Goal: Task Accomplishment & Management: Use online tool/utility

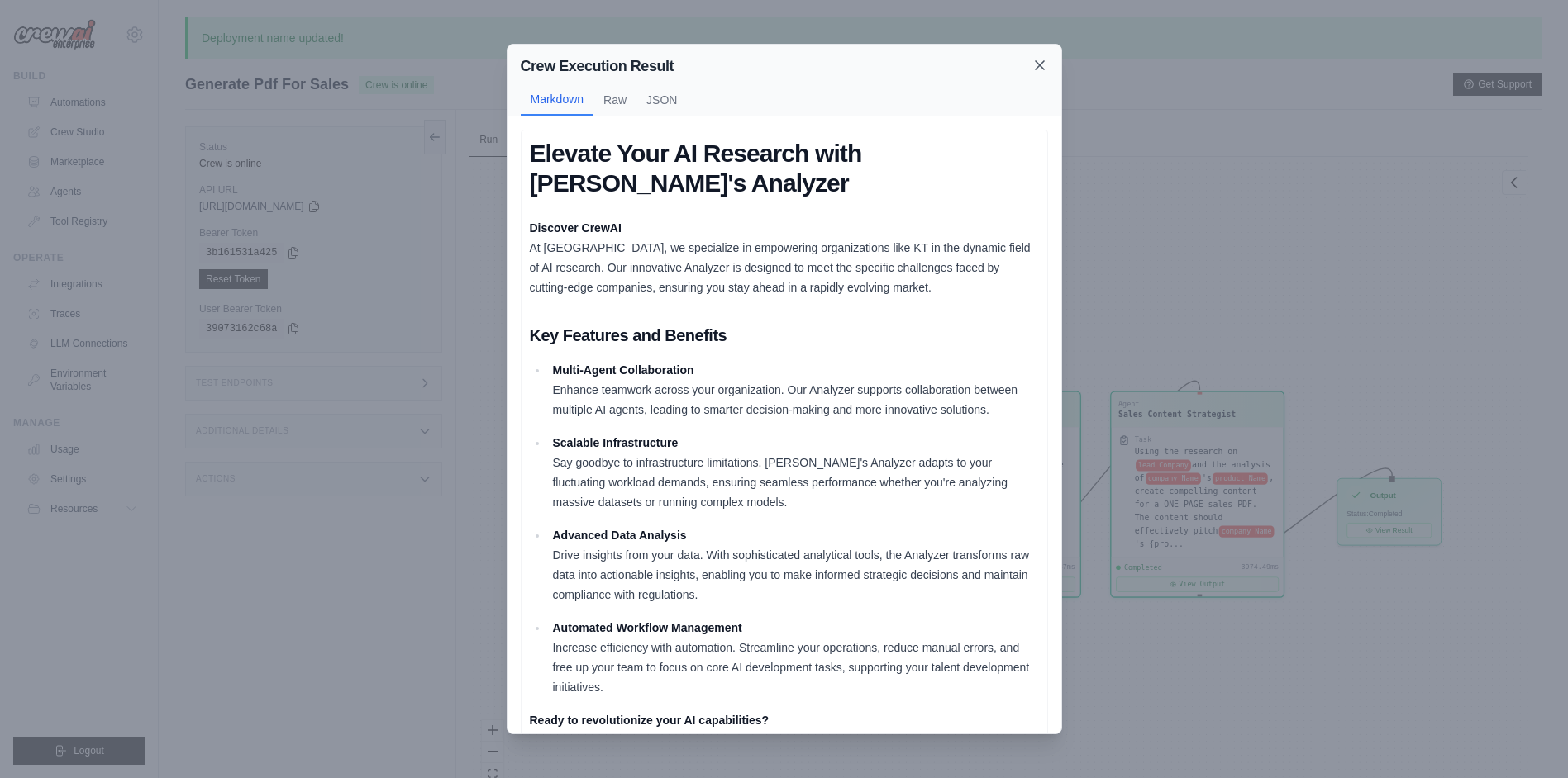
click at [1044, 59] on icon at bounding box center [1040, 66] width 17 height 17
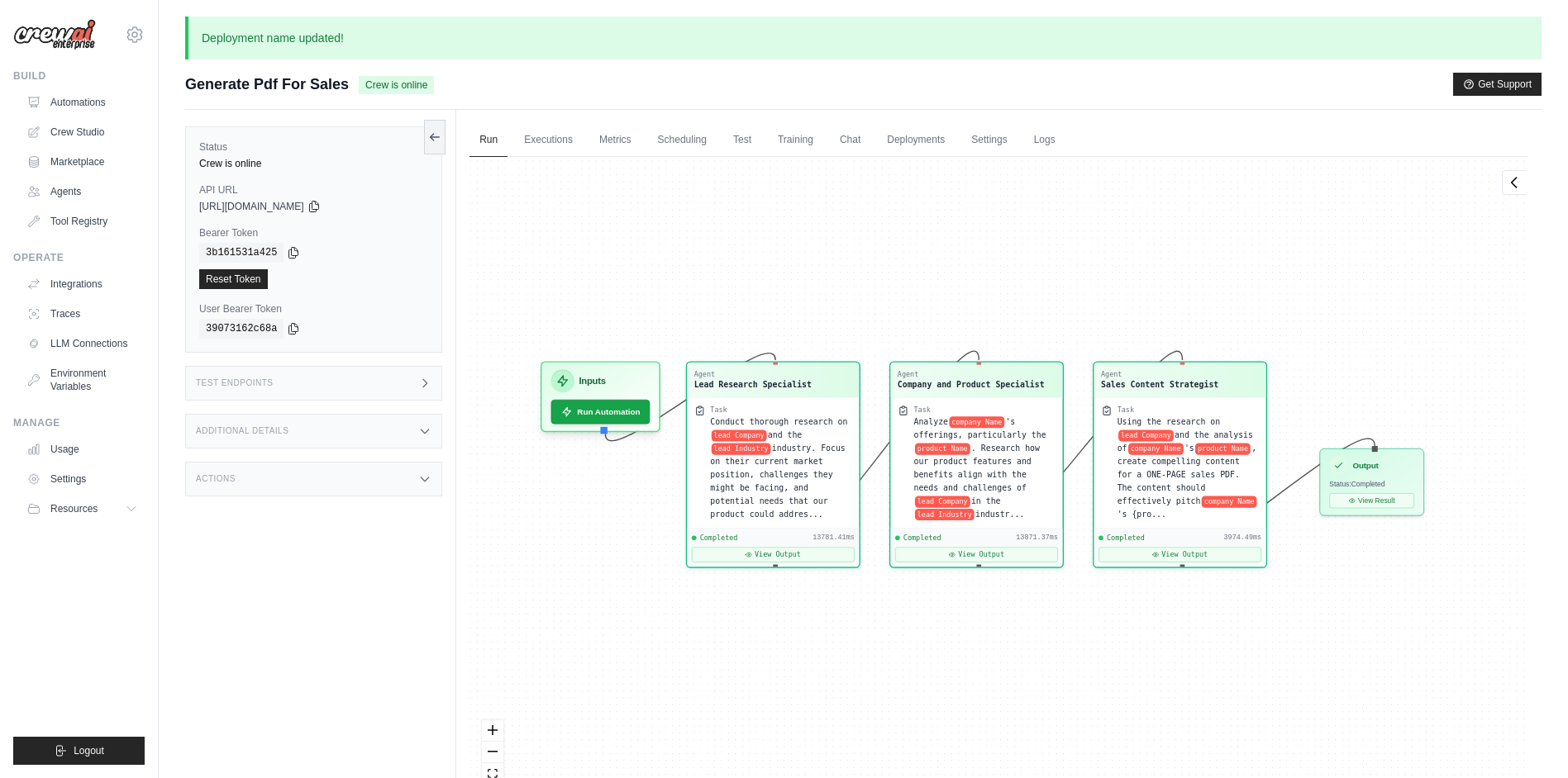
drag, startPoint x: 1146, startPoint y: 633, endPoint x: 1128, endPoint y: 603, distance: 35.0
click at [1128, 603] on div "Agent Lead Research Specialist Task Conduct thorough research on lead Company a…" at bounding box center [998, 487] width 1059 height 662
click at [1014, 389] on div "Agent Company and Product Specialist" at bounding box center [977, 377] width 172 height 35
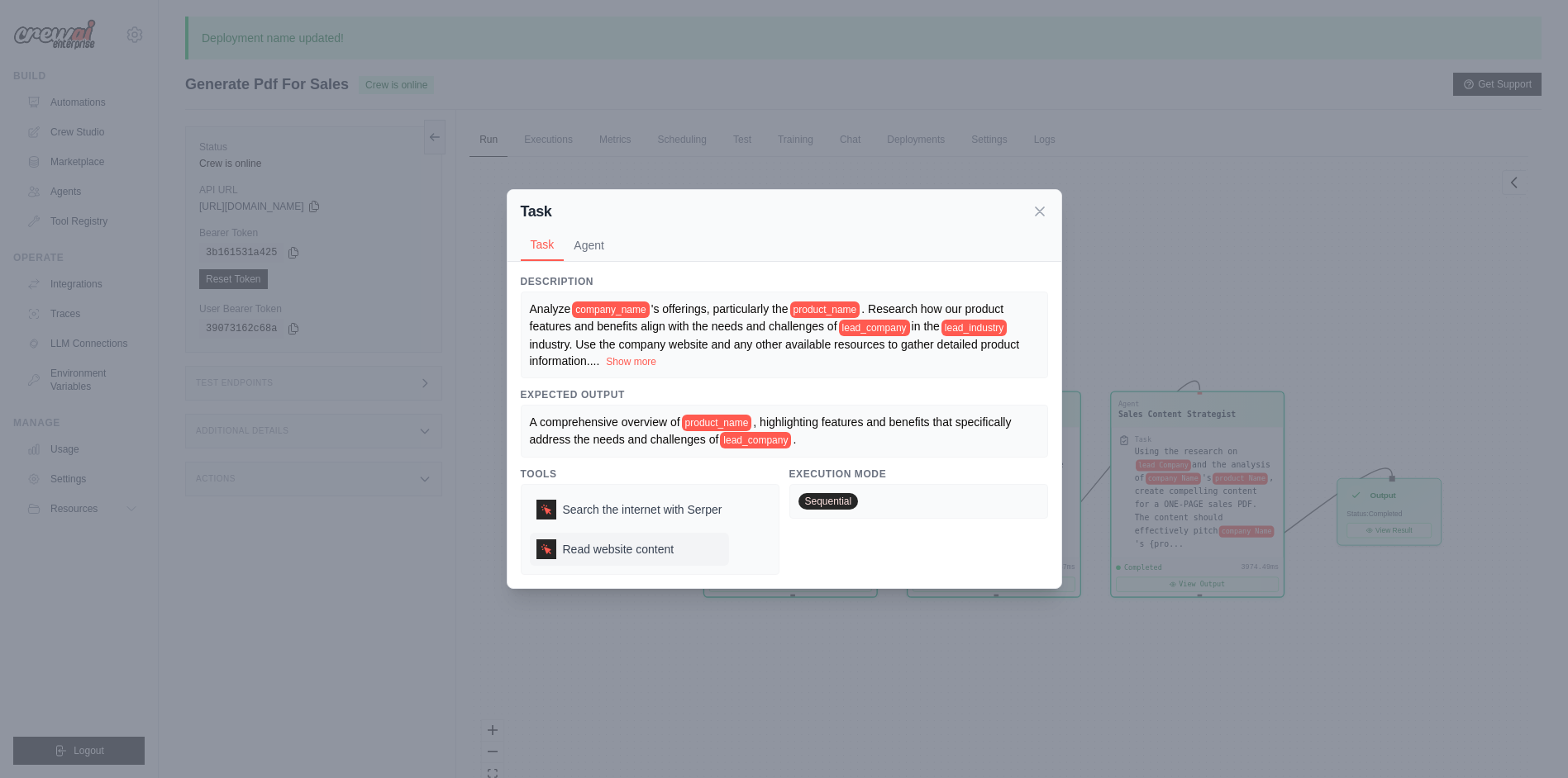
click at [633, 548] on span "Read website content" at bounding box center [619, 549] width 112 height 17
click at [632, 513] on span "Search the internet with Serper" at bounding box center [643, 509] width 160 height 17
click at [634, 545] on span "Read website content" at bounding box center [619, 549] width 112 height 17
click at [643, 514] on span "Search the internet with Serper" at bounding box center [643, 509] width 160 height 17
click at [1043, 207] on icon at bounding box center [1040, 210] width 8 height 8
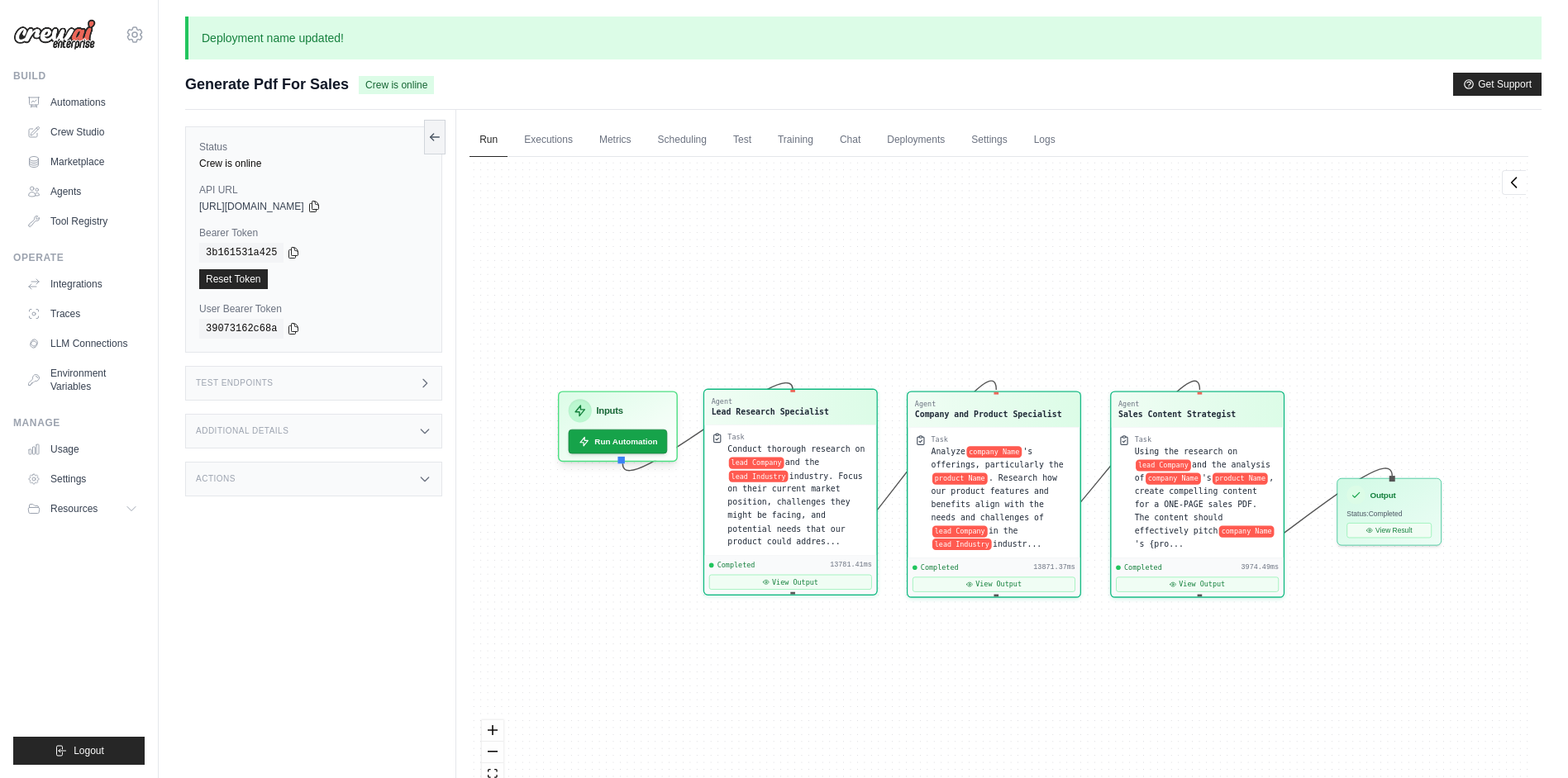
click at [842, 527] on div "Conduct thorough research on lead Company and the lead Industry industry. Focus…" at bounding box center [800, 496] width 142 height 106
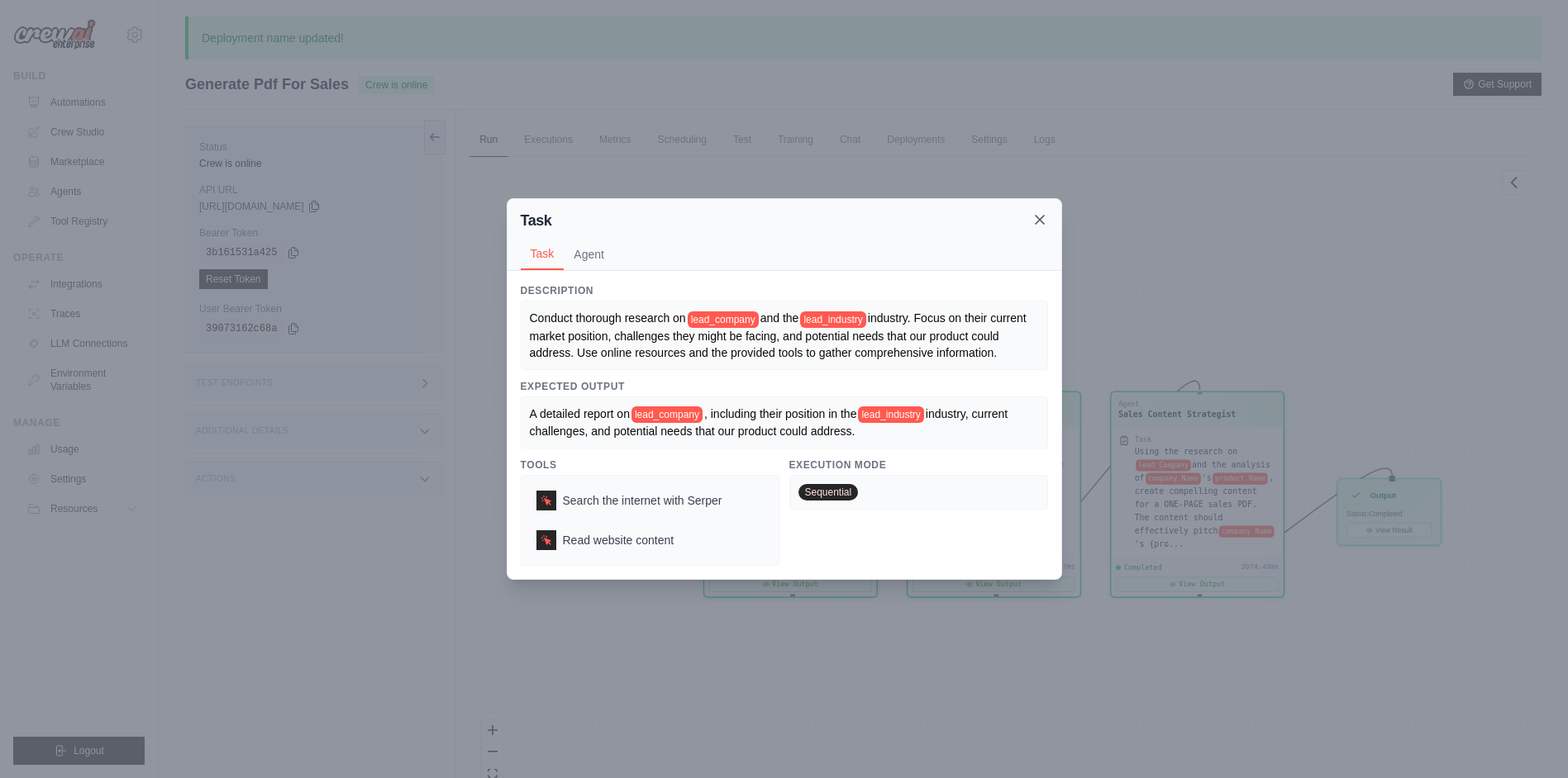
click at [1039, 211] on icon at bounding box center [1040, 220] width 17 height 17
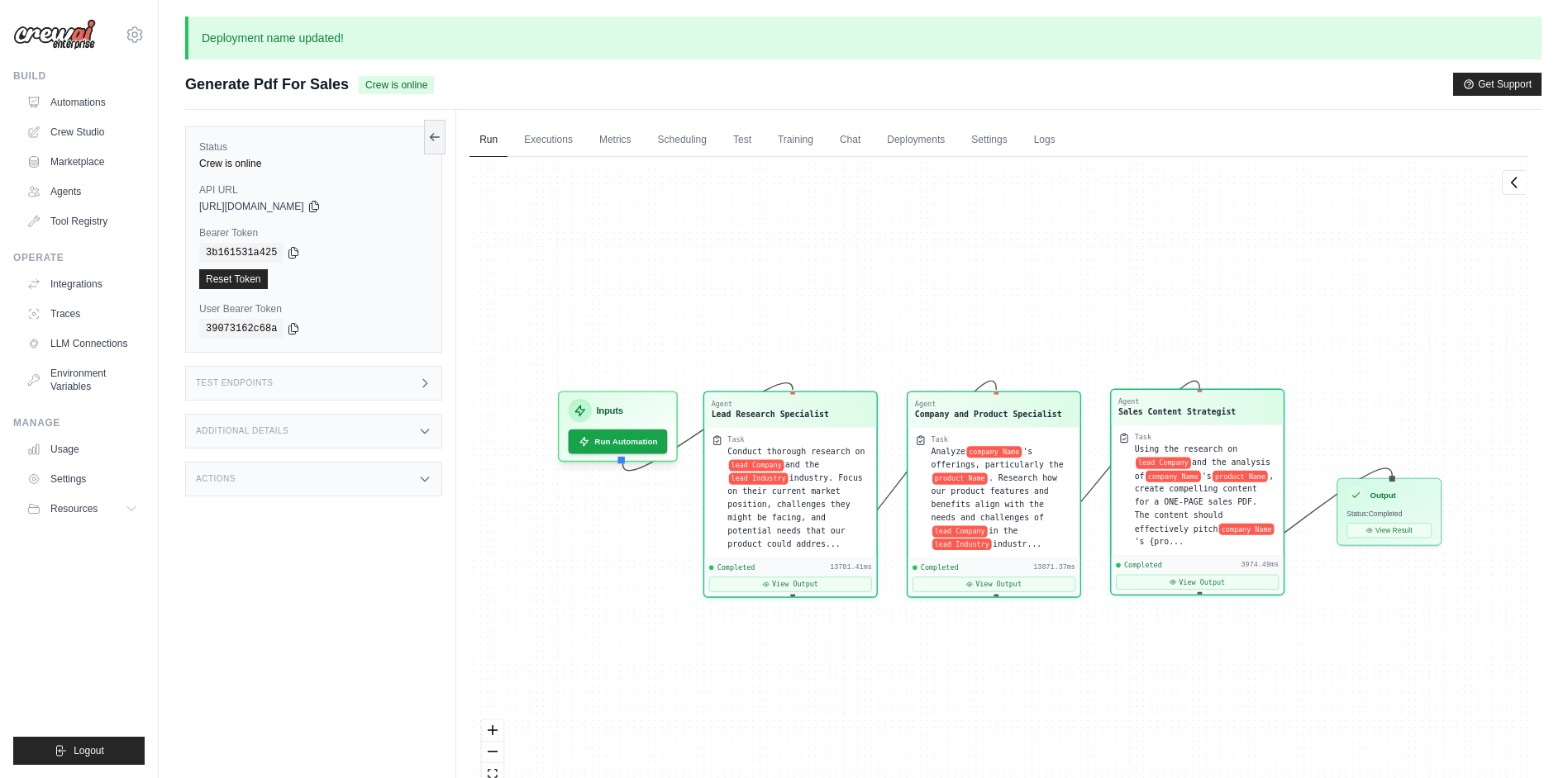
click at [1196, 464] on span "and the analysis of" at bounding box center [1202, 469] width 136 height 22
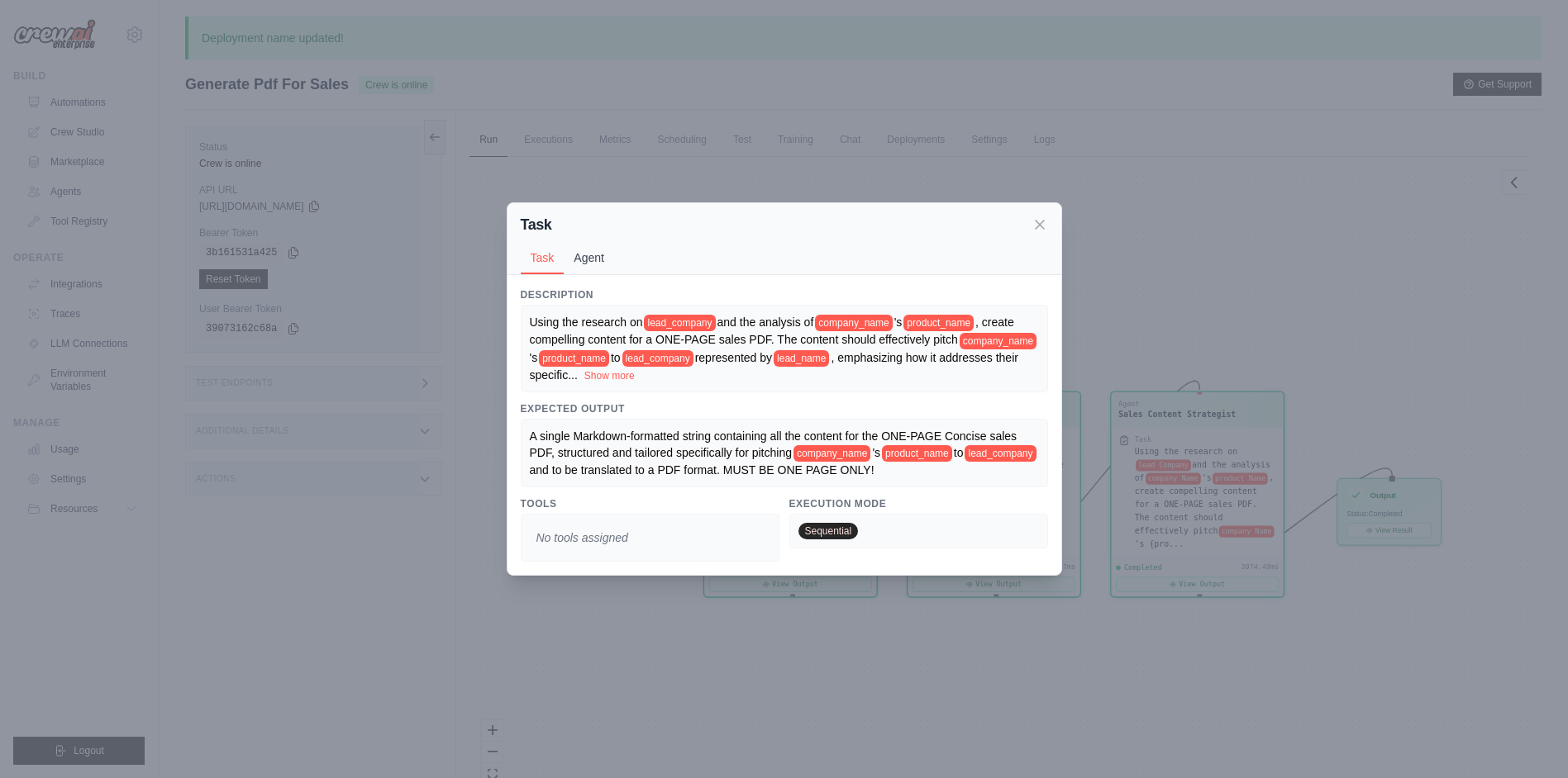
click at [609, 257] on button "Agent" at bounding box center [588, 257] width 51 height 31
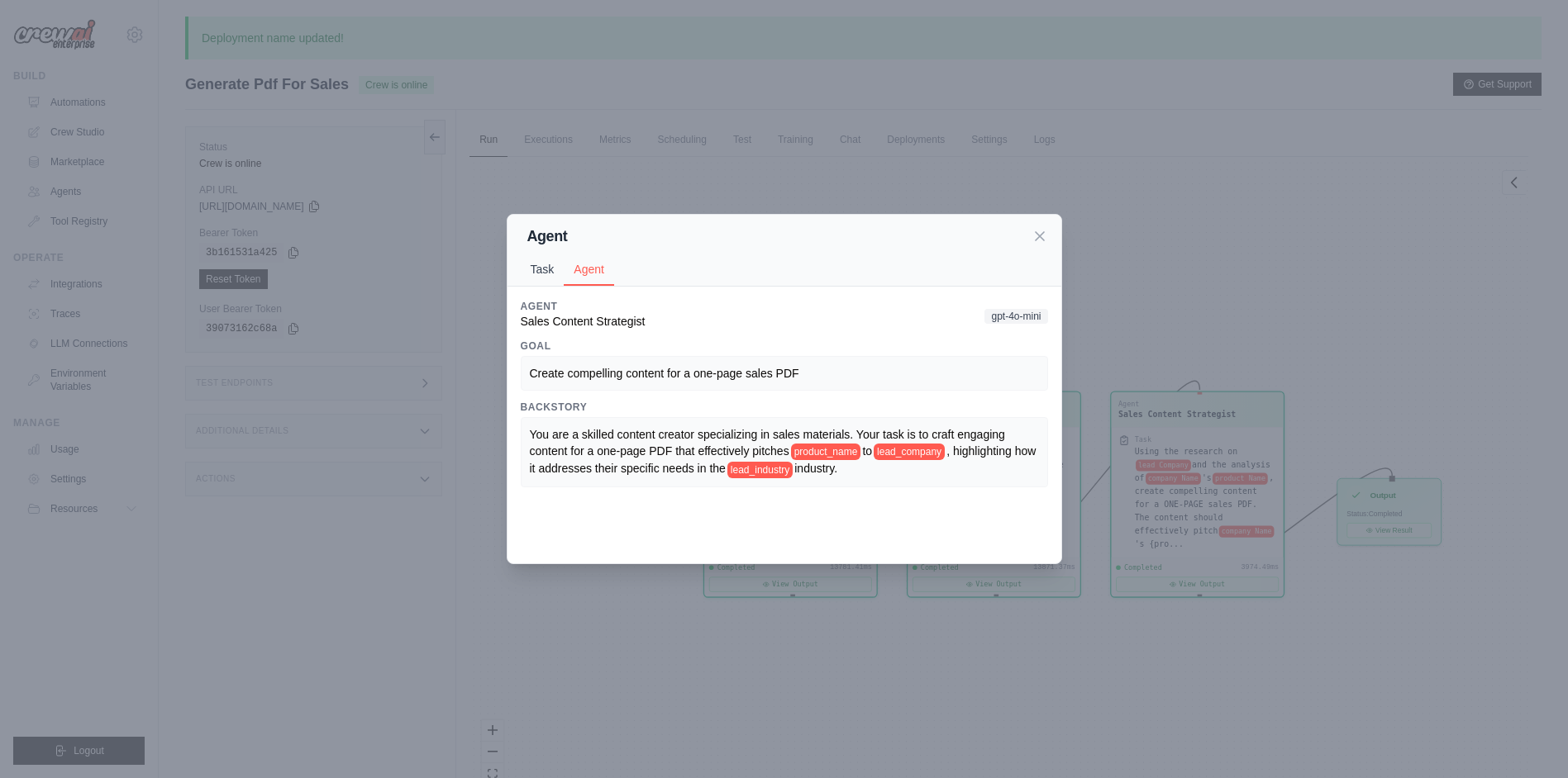
click at [537, 272] on button "Task" at bounding box center [542, 269] width 43 height 31
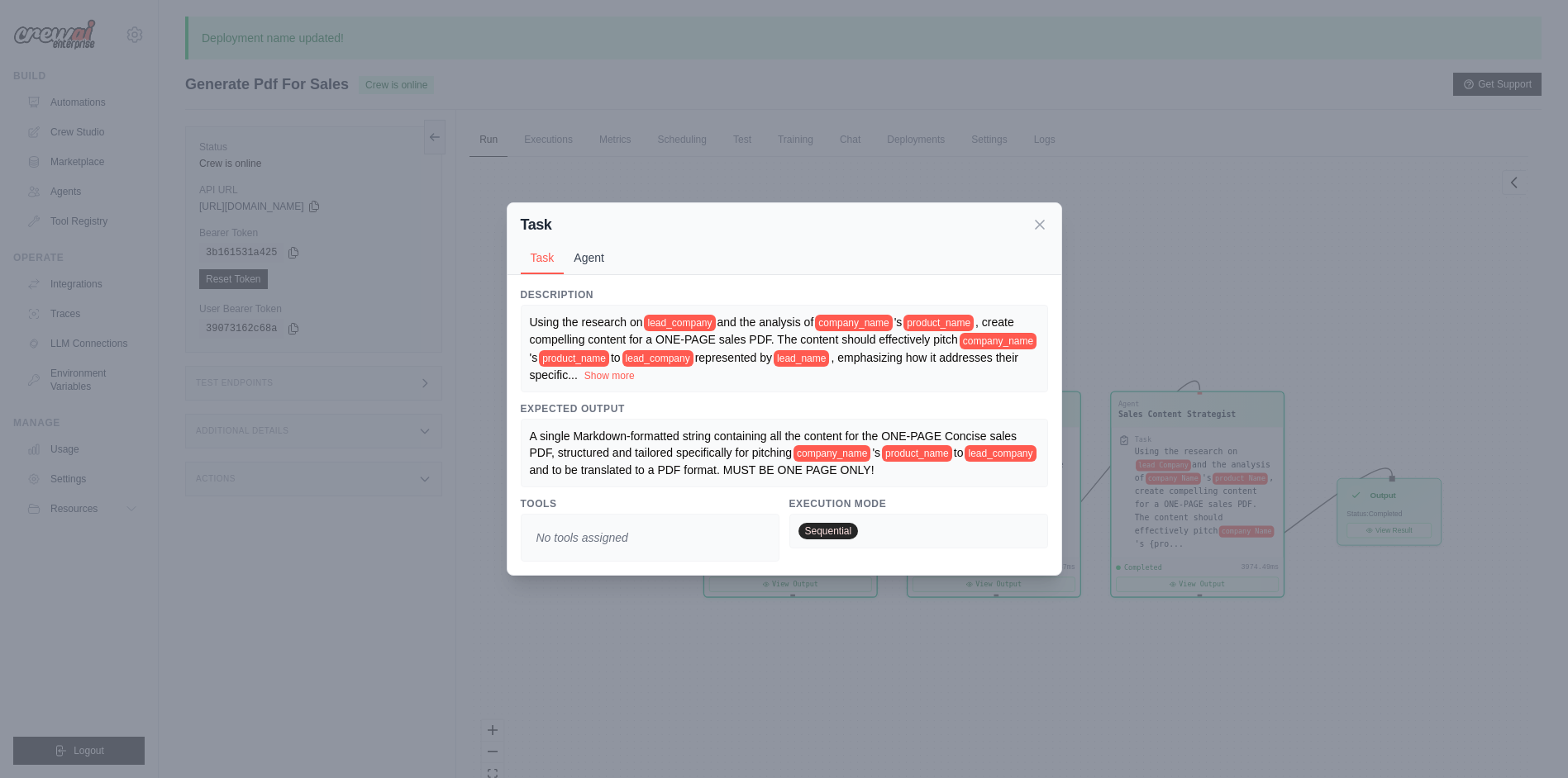
click at [595, 252] on button "Agent" at bounding box center [588, 257] width 51 height 31
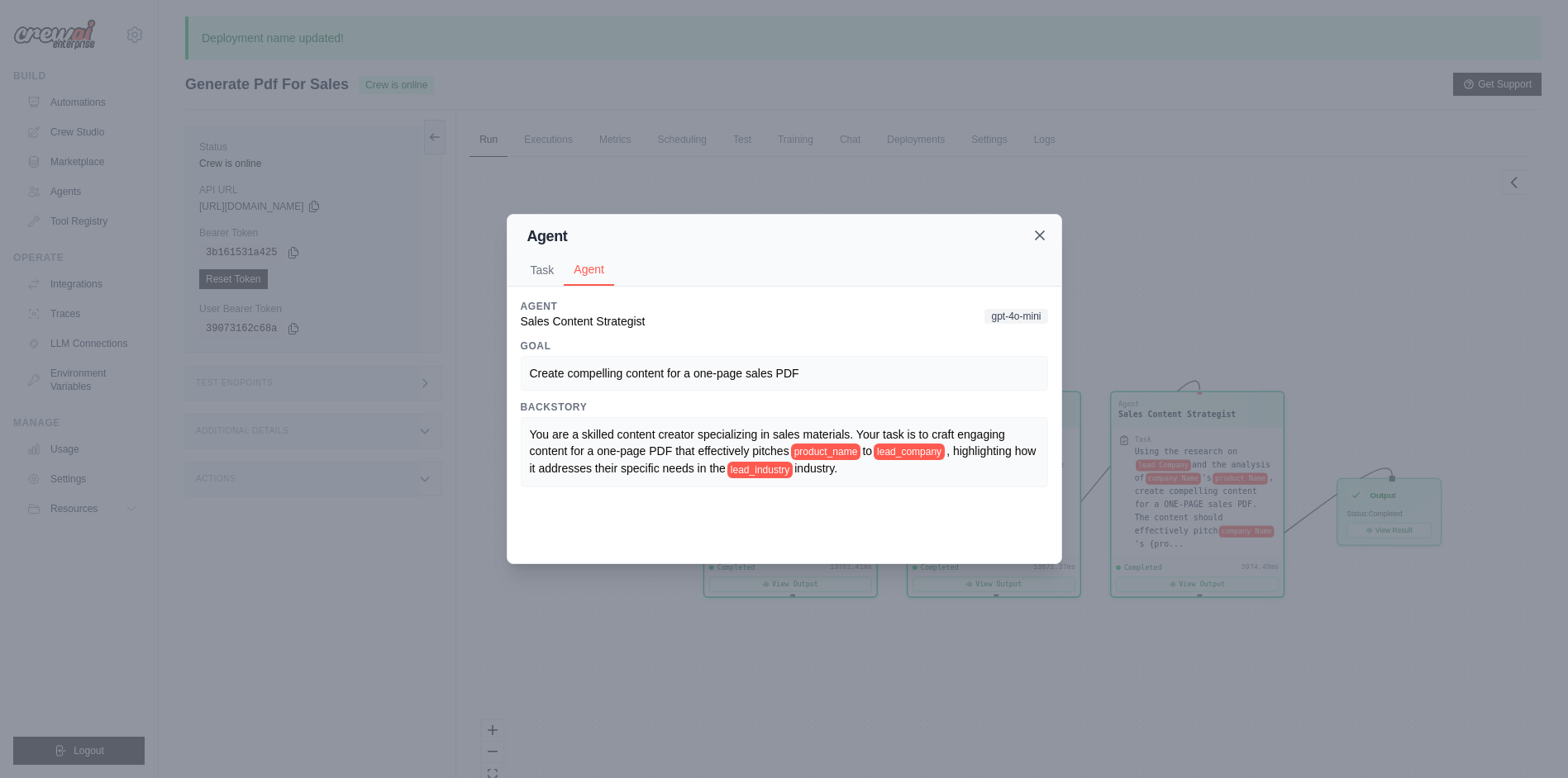
click at [1046, 232] on icon at bounding box center [1040, 235] width 17 height 17
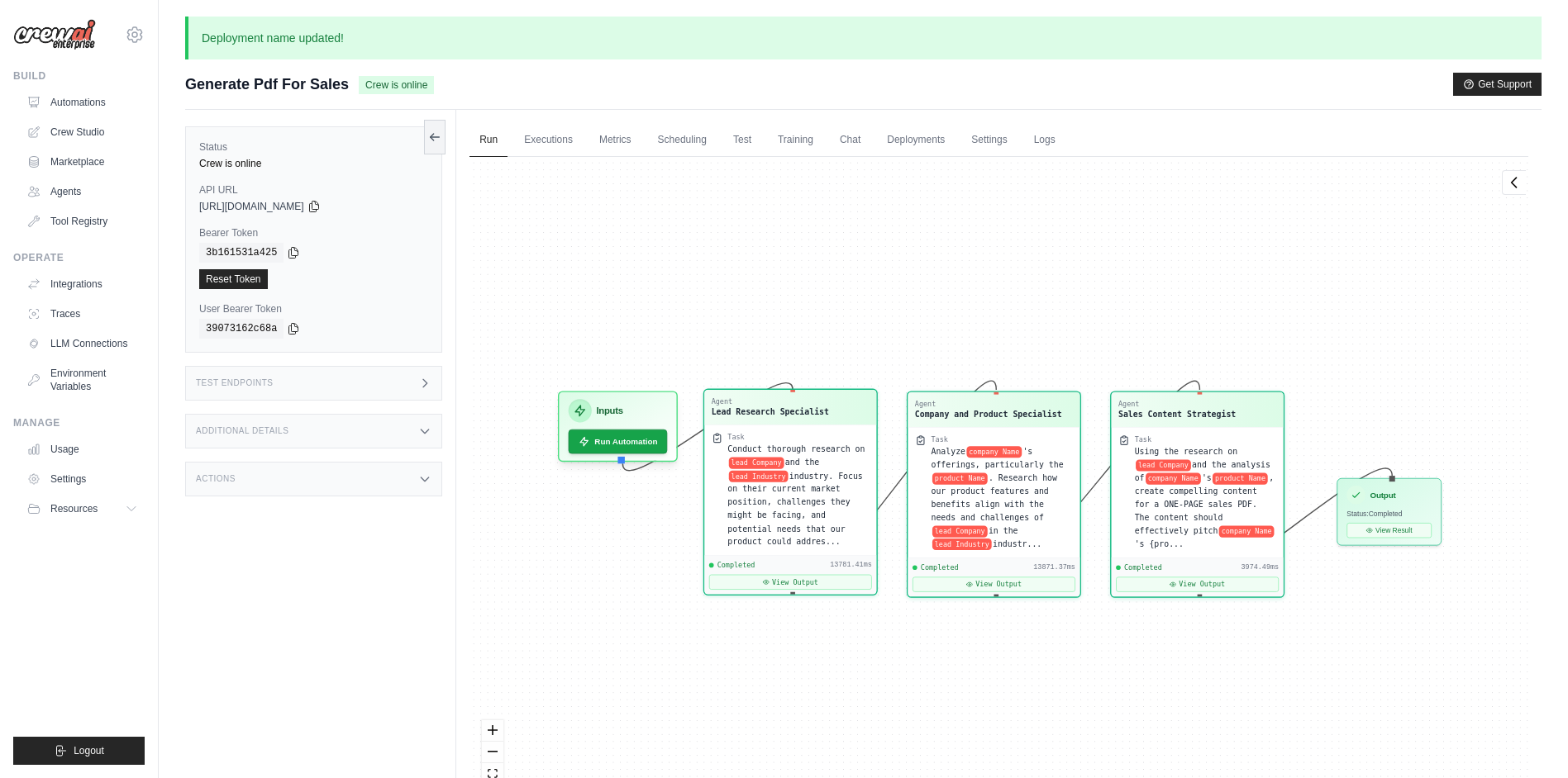
click at [825, 434] on div "Task" at bounding box center [800, 437] width 142 height 9
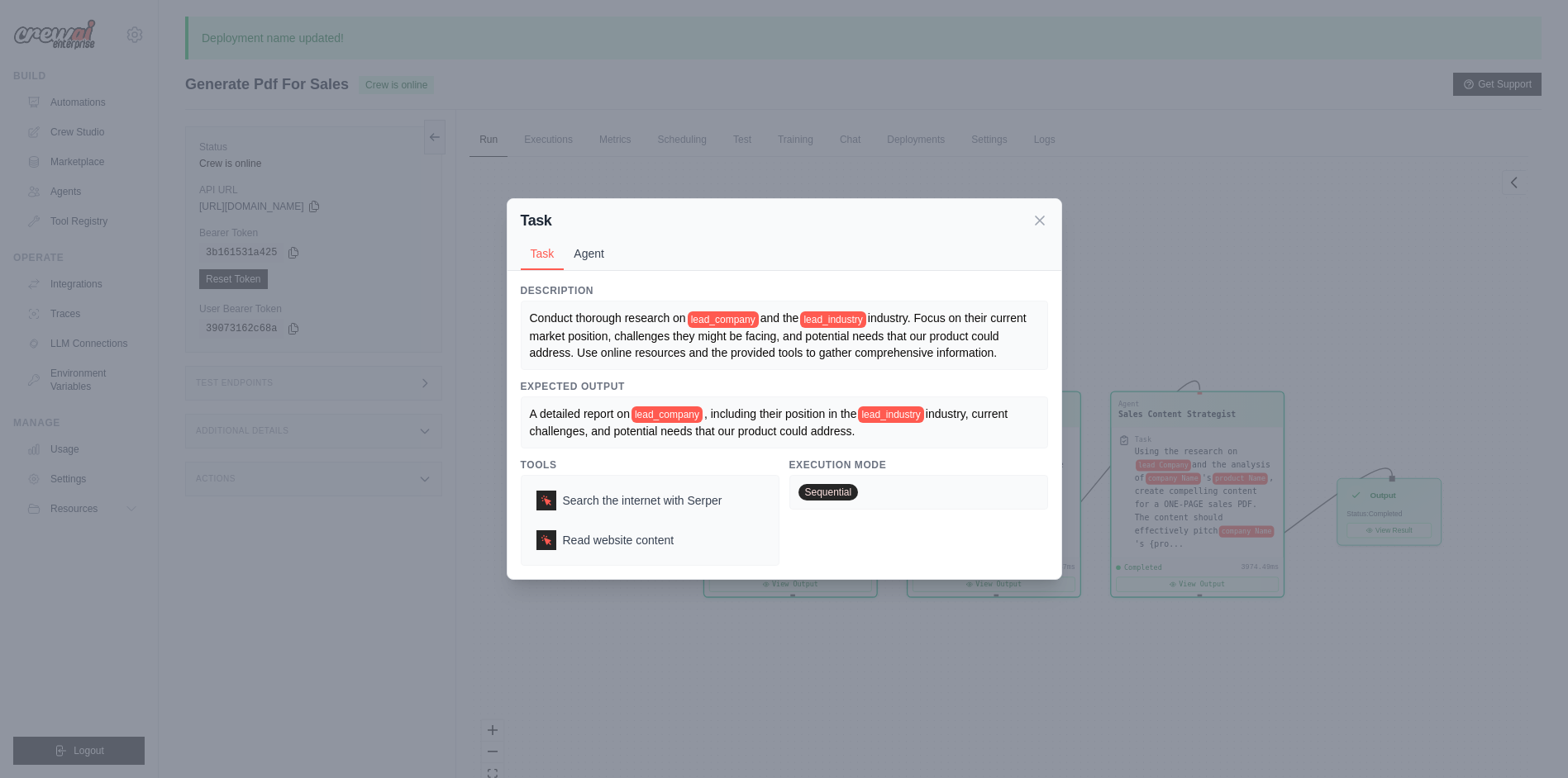
click at [592, 245] on button "Agent" at bounding box center [588, 254] width 51 height 31
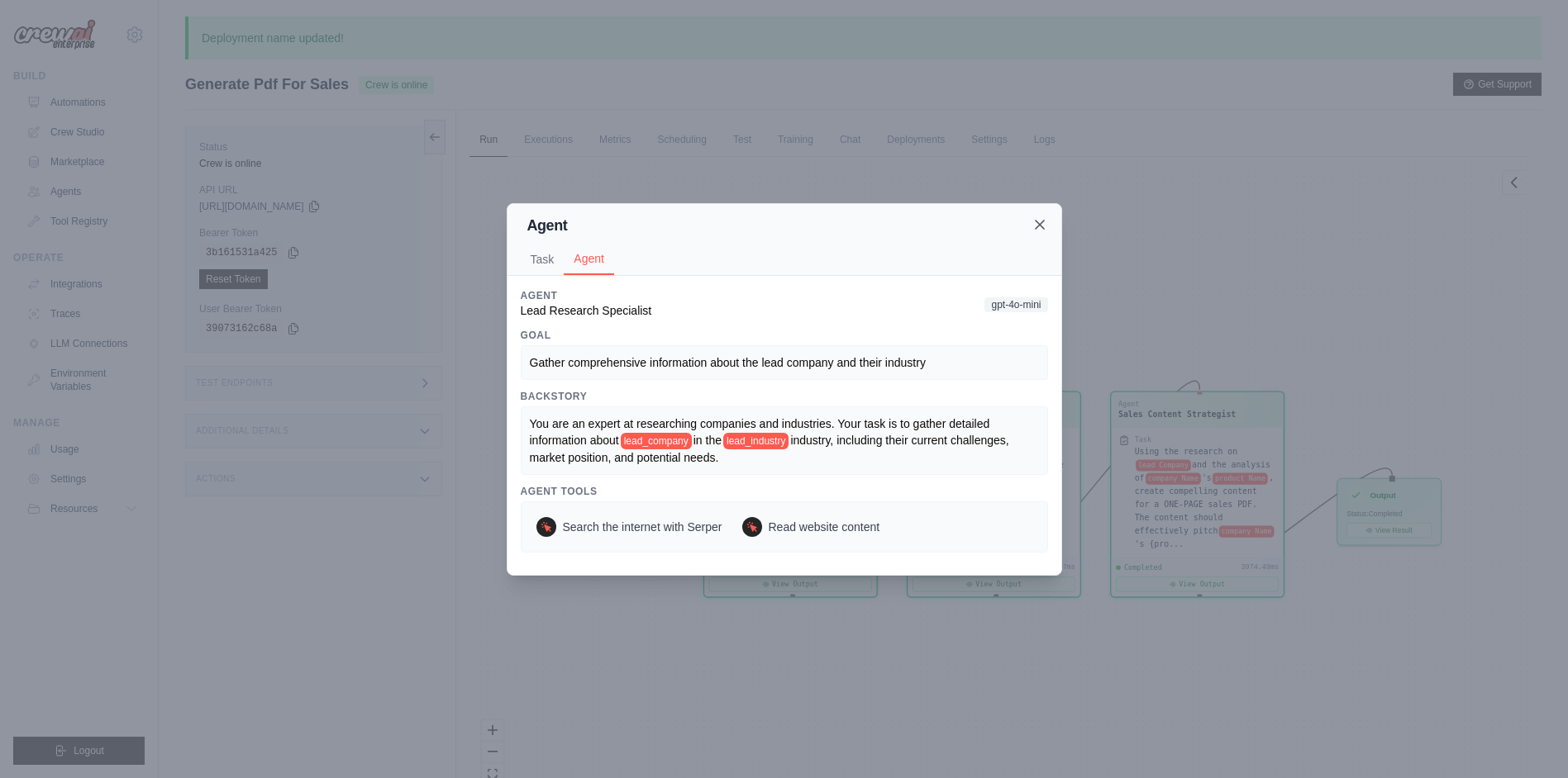
click at [1041, 221] on icon at bounding box center [1040, 225] width 17 height 17
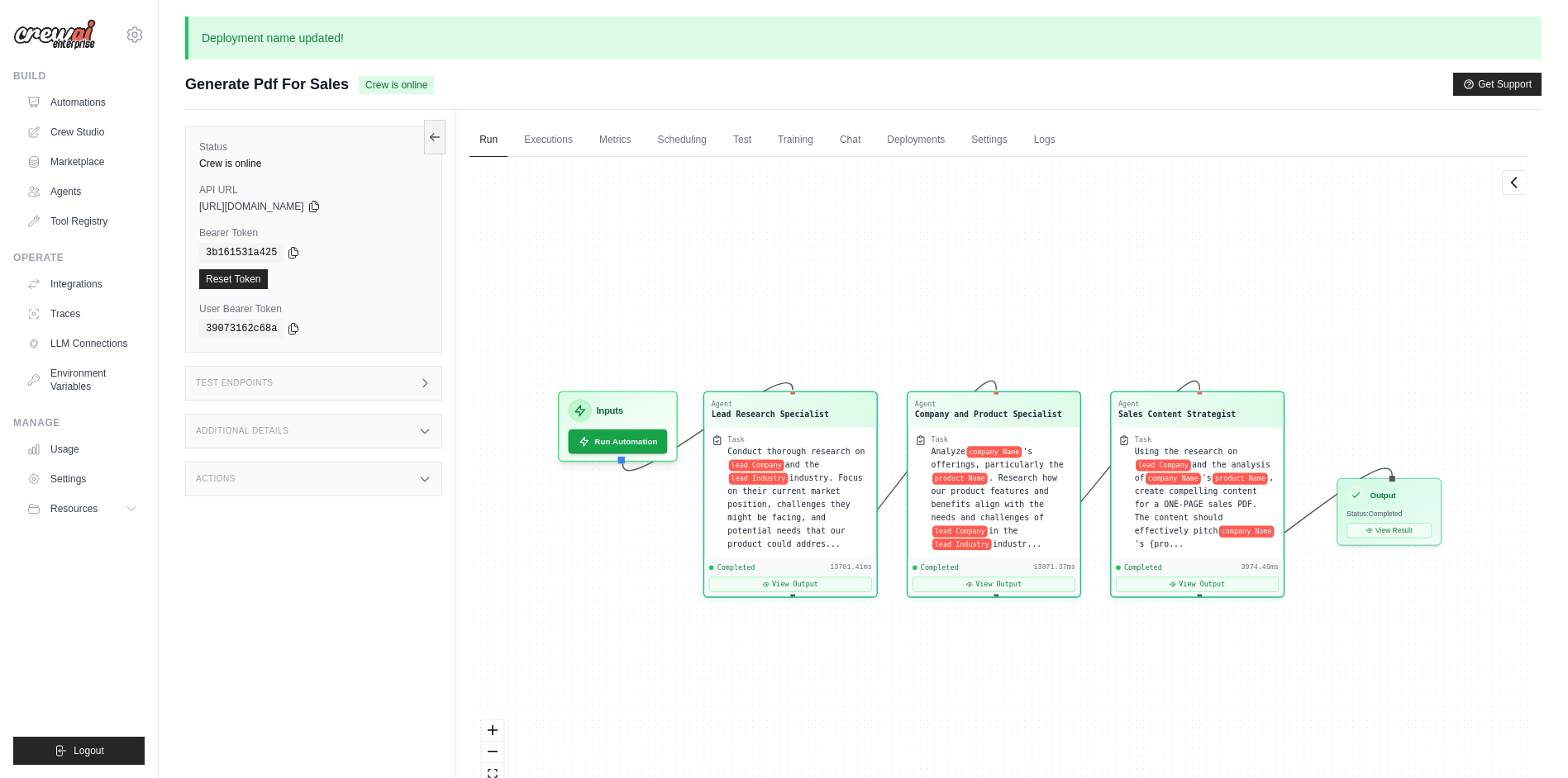
drag, startPoint x: 742, startPoint y: 741, endPoint x: 755, endPoint y: 753, distance: 17.7
click at [742, 741] on div "Agent Lead Research Specialist Task Conduct thorough research on lead Company a…" at bounding box center [998, 487] width 1059 height 662
